Goal: Transaction & Acquisition: Obtain resource

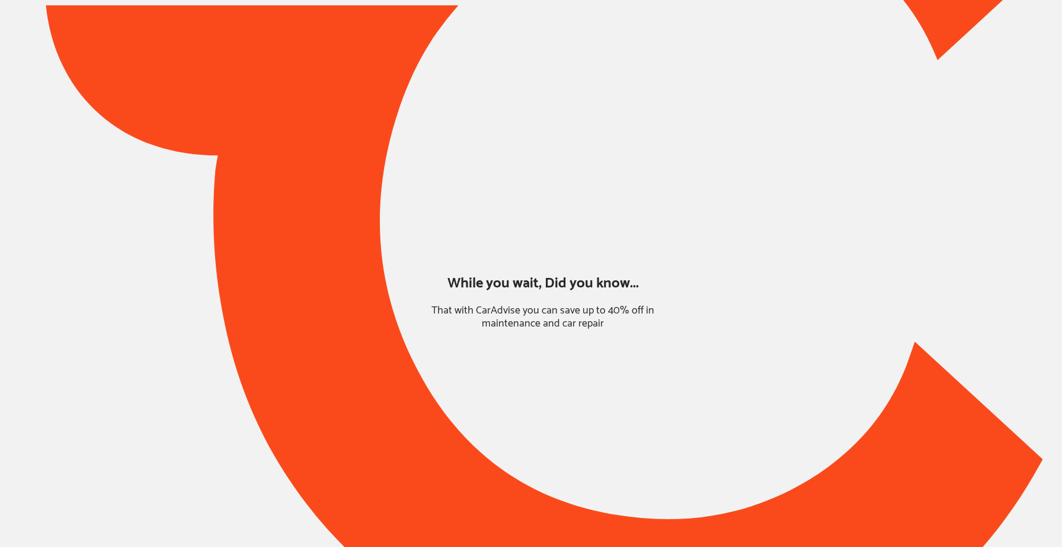
type input "*******"
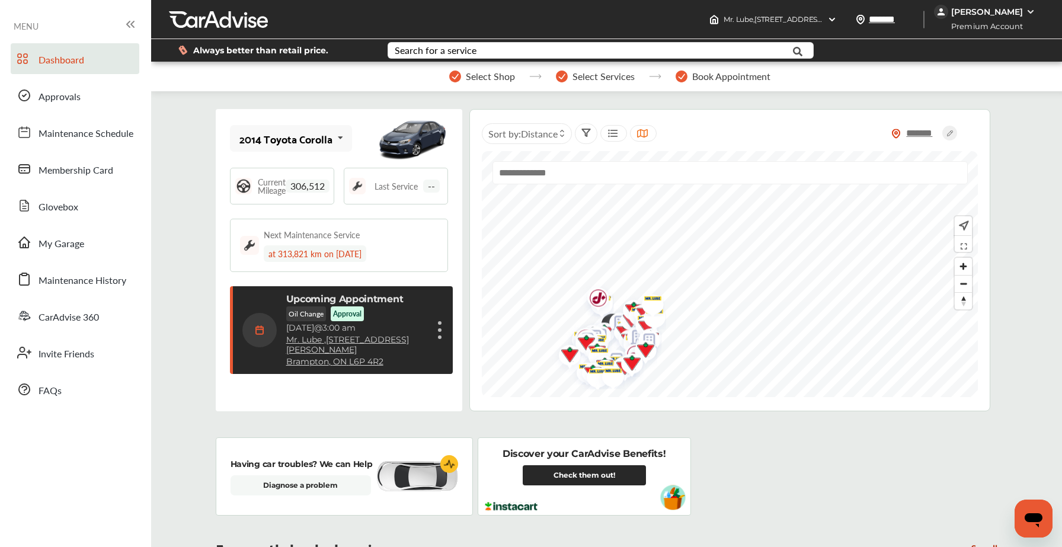
click at [560, 478] on link "Check them out!" at bounding box center [584, 475] width 123 height 20
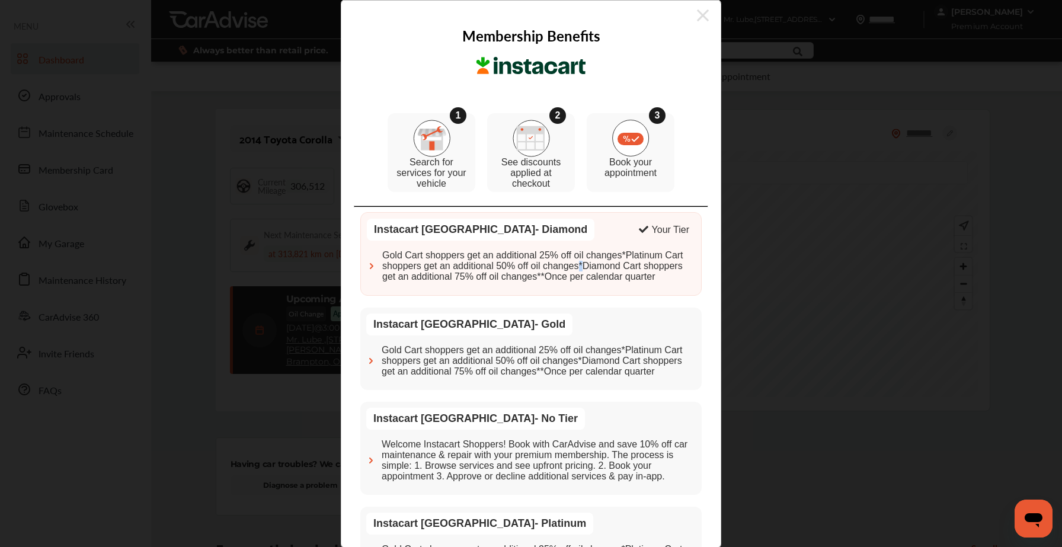
drag, startPoint x: 588, startPoint y: 265, endPoint x: 581, endPoint y: 265, distance: 7.7
click at [581, 265] on span "Gold Cart shoppers get an additional 25% off oil changes*Platinum Cart shoppers…" at bounding box center [538, 267] width 313 height 32
click at [584, 265] on span "Gold Cart shoppers get an additional 25% off oil changes*Platinum Cart shoppers…" at bounding box center [538, 267] width 313 height 32
click at [607, 268] on span "Gold Cart shoppers get an additional 25% off oil changes*Platinum Cart shoppers…" at bounding box center [538, 267] width 313 height 32
click at [632, 256] on span "Gold Cart shoppers get an additional 25% off oil changes*Platinum Cart shoppers…" at bounding box center [538, 267] width 313 height 32
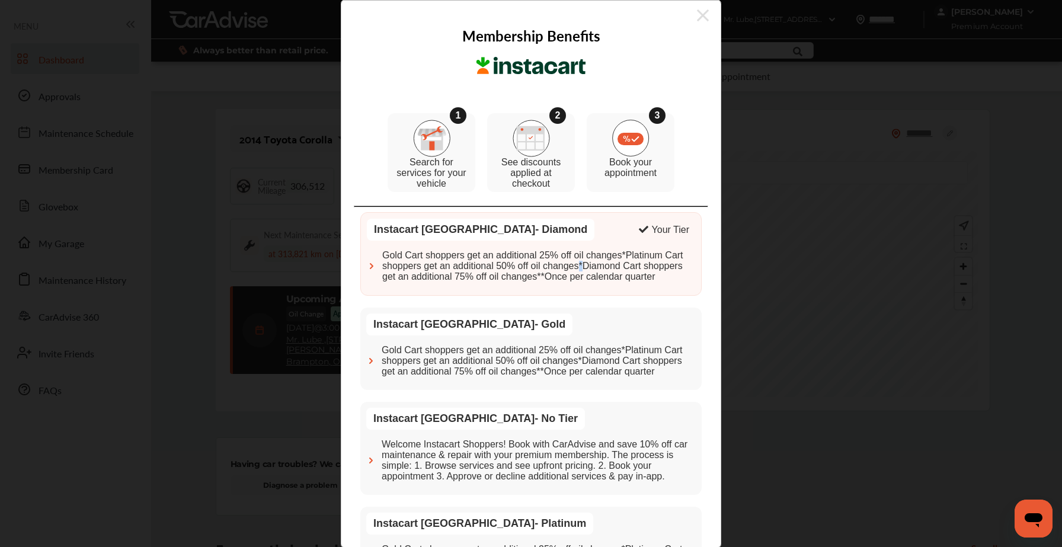
click at [585, 268] on span "Gold Cart shoppers get an additional 25% off oil changes*Platinum Cart shoppers…" at bounding box center [538, 267] width 313 height 32
click at [541, 277] on span "Gold Cart shoppers get an additional 25% off oil changes*Platinum Cart shoppers…" at bounding box center [538, 267] width 313 height 32
